Goal: Task Accomplishment & Management: Use online tool/utility

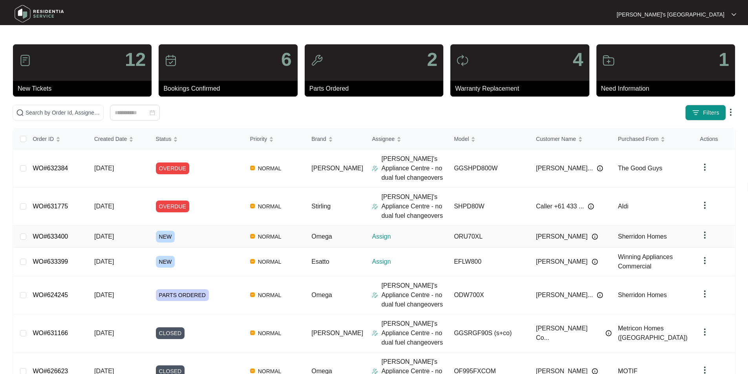
click at [54, 236] on link "WO#633400" at bounding box center [50, 236] width 35 height 7
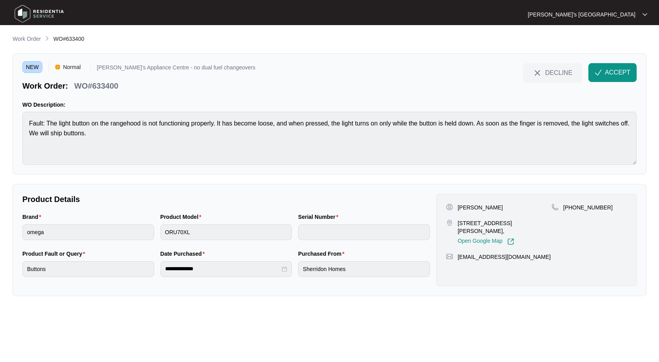
click at [491, 207] on p "[PERSON_NAME]" at bounding box center [480, 208] width 45 height 8
copy p "[PERSON_NAME]"
click at [594, 211] on p "[PHONE_NUMBER]" at bounding box center [588, 208] width 49 height 8
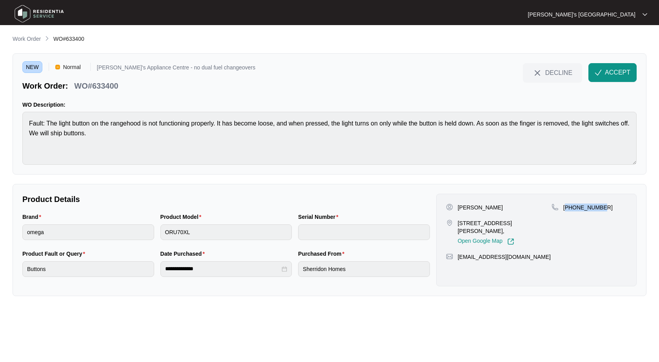
click at [594, 211] on p "[PHONE_NUMBER]" at bounding box center [588, 208] width 49 height 8
click at [591, 208] on p "[PHONE_NUMBER]" at bounding box center [588, 208] width 49 height 8
drag, startPoint x: 457, startPoint y: 223, endPoint x: 495, endPoint y: 224, distance: 37.7
click at [495, 224] on div "[STREET_ADDRESS][PERSON_NAME], Open Google Map" at bounding box center [499, 232] width 106 height 26
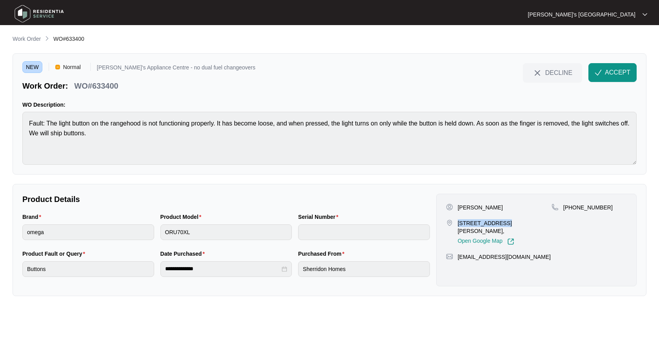
copy p "[STREET_ADDRESS]"
click at [491, 206] on p "[PERSON_NAME]" at bounding box center [480, 208] width 45 height 8
copy p "[PERSON_NAME]"
click at [115, 84] on p "WO#633400" at bounding box center [96, 85] width 44 height 11
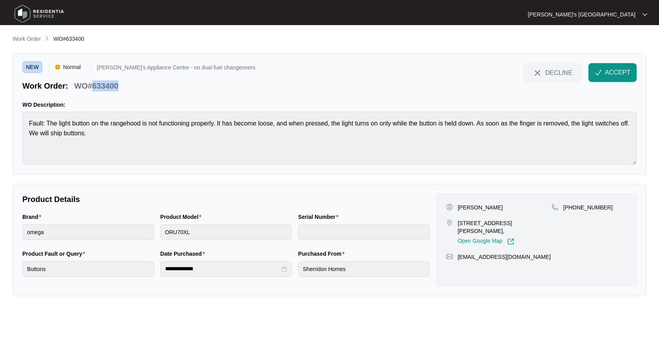
click at [115, 84] on p "WO#633400" at bounding box center [96, 85] width 44 height 11
copy p "633400"
click at [619, 70] on span "ACCEPT" at bounding box center [618, 72] width 26 height 9
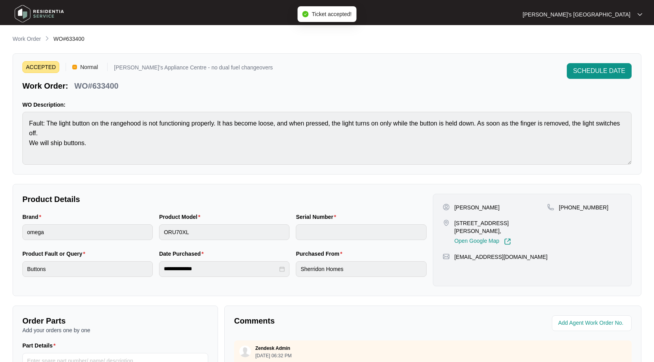
click at [37, 46] on div "**********" at bounding box center [327, 271] width 628 height 473
click at [35, 42] on p "Work Order" at bounding box center [27, 39] width 28 height 8
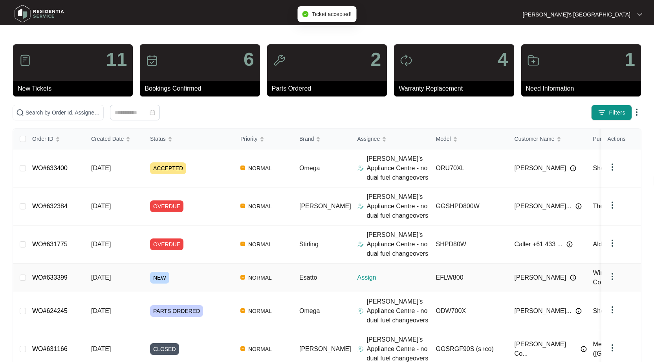
click at [57, 276] on link "WO#633399" at bounding box center [49, 277] width 35 height 7
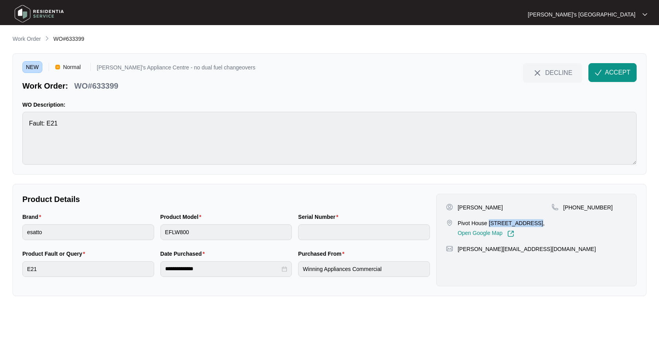
drag, startPoint x: 489, startPoint y: 222, endPoint x: 533, endPoint y: 224, distance: 43.6
click at [533, 224] on p "Pivot House [STREET_ADDRESS]," at bounding box center [501, 223] width 87 height 8
copy p "1107/77 Gheringh"
click at [482, 206] on p "[PERSON_NAME]" at bounding box center [480, 208] width 45 height 8
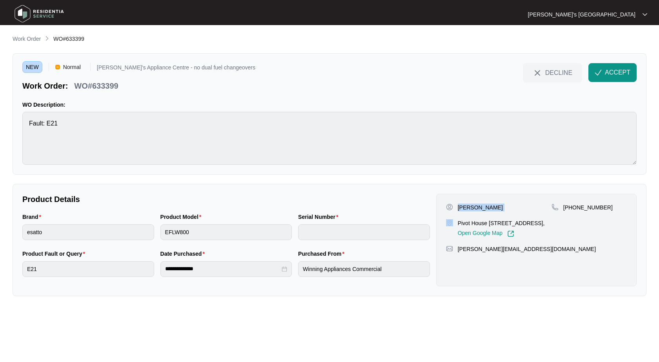
click at [482, 206] on p "[PERSON_NAME]" at bounding box center [480, 208] width 45 height 8
copy p "[PERSON_NAME]"
click at [582, 207] on p "[PHONE_NUMBER]" at bounding box center [588, 208] width 49 height 8
copy p "61403570515"
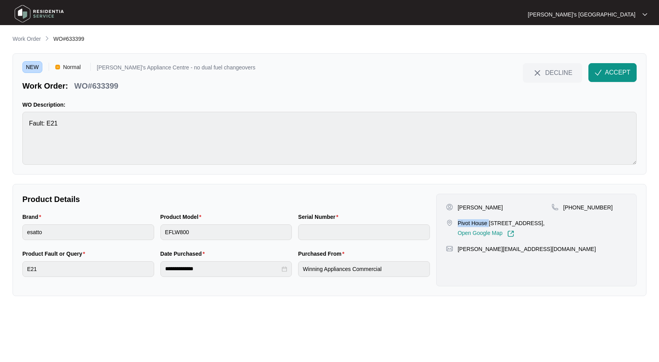
drag, startPoint x: 458, startPoint y: 222, endPoint x: 489, endPoint y: 224, distance: 31.1
click at [489, 224] on p "Pivot House [STREET_ADDRESS]," at bounding box center [501, 223] width 87 height 8
copy p "Pivot House"
drag, startPoint x: 500, startPoint y: 222, endPoint x: 491, endPoint y: 224, distance: 9.0
click at [500, 222] on p "Pivot House [STREET_ADDRESS]," at bounding box center [501, 223] width 87 height 8
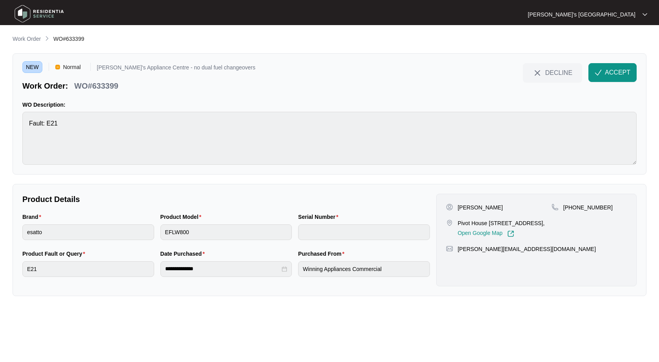
drag, startPoint x: 489, startPoint y: 224, endPoint x: 545, endPoint y: 223, distance: 55.4
click at [545, 223] on p "Pivot House [STREET_ADDRESS]," at bounding box center [501, 223] width 87 height 8
copy p "[STREET_ADDRESS]"
drag, startPoint x: 473, startPoint y: 208, endPoint x: 492, endPoint y: 208, distance: 19.6
click at [492, 208] on div "[PERSON_NAME]" at bounding box center [499, 208] width 106 height 8
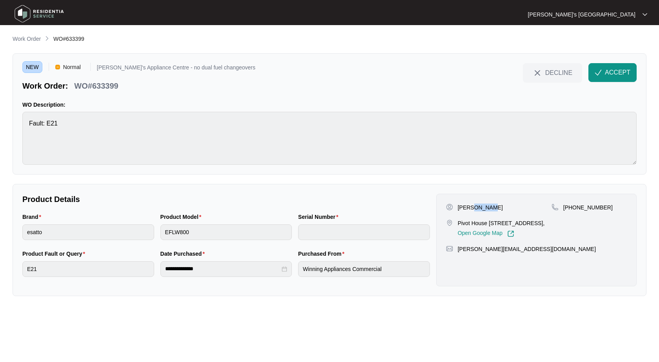
copy p "[PERSON_NAME]"
click at [113, 86] on p "WO#633399" at bounding box center [96, 85] width 44 height 11
click at [622, 74] on span "ACCEPT" at bounding box center [618, 72] width 26 height 9
